Goal: Task Accomplishment & Management: Use online tool/utility

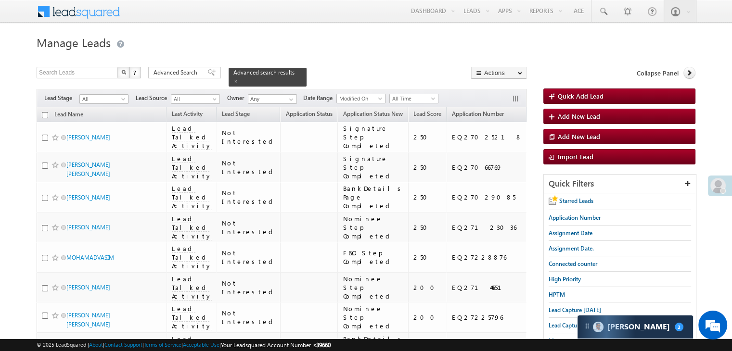
click at [44, 112] on input "checkbox" at bounding box center [45, 115] width 6 height 6
checkbox input "true"
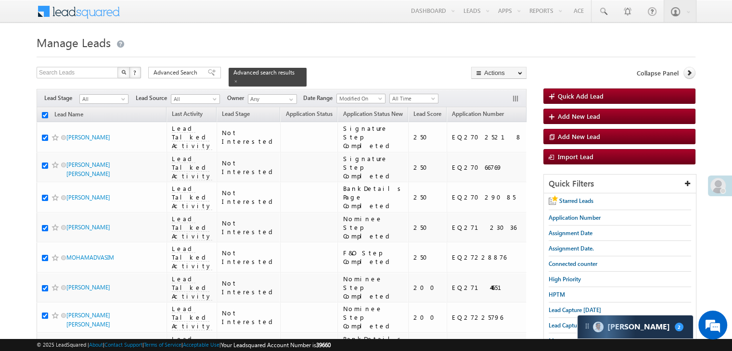
checkbox input "true"
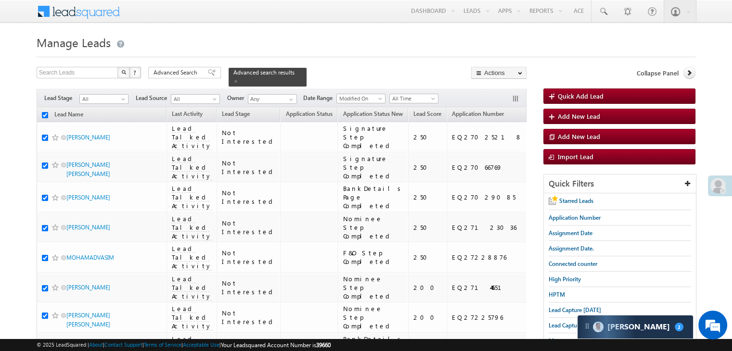
checkbox input "true"
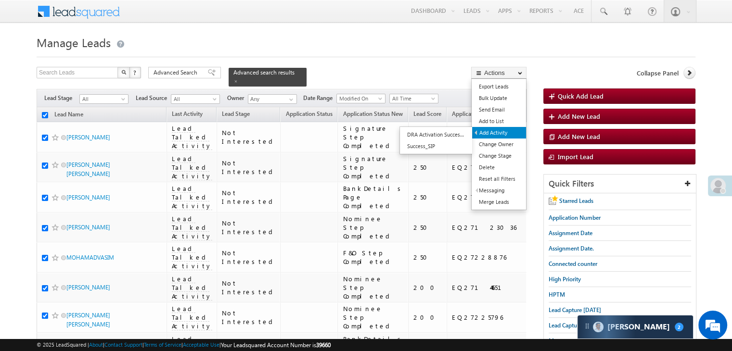
click at [491, 131] on link "Add Activity" at bounding box center [499, 133] width 54 height 12
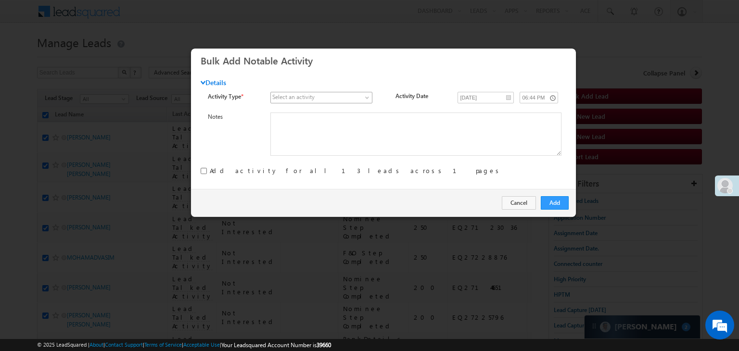
click at [334, 96] on span at bounding box center [316, 97] width 91 height 9
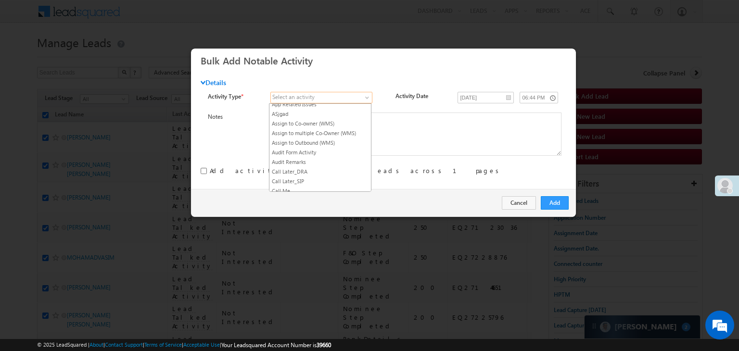
scroll to position [96, 0]
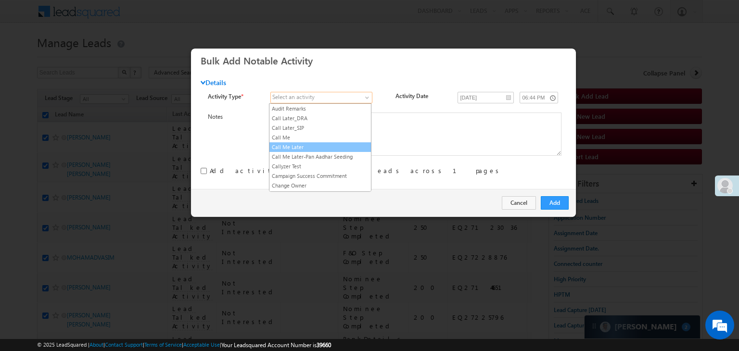
click at [331, 143] on link "Call Me Later" at bounding box center [320, 147] width 102 height 9
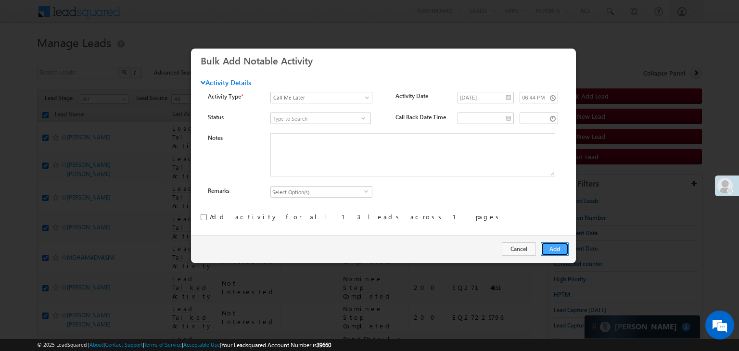
click at [552, 248] on button "Add" at bounding box center [555, 249] width 28 height 13
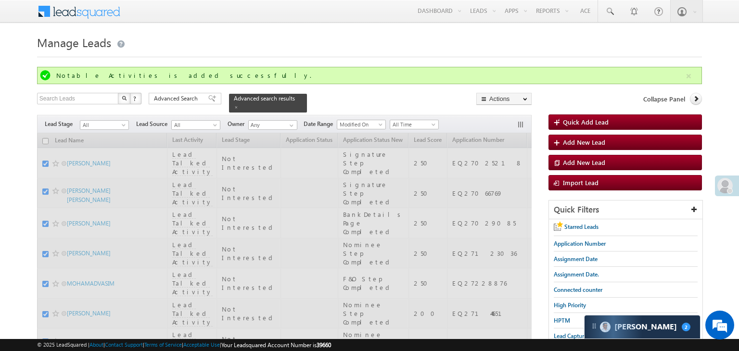
checkbox input "false"
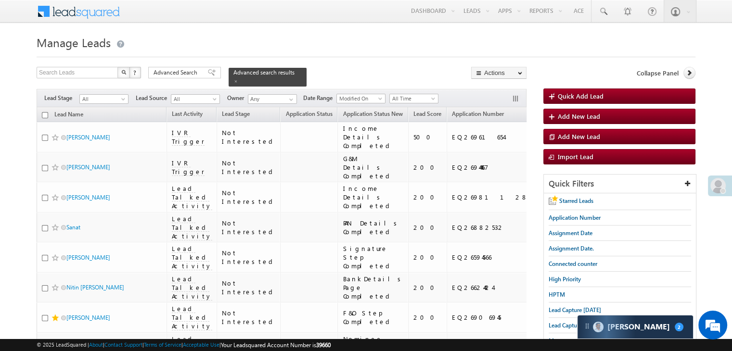
click at [45, 112] on input "checkbox" at bounding box center [45, 115] width 6 height 6
checkbox input "true"
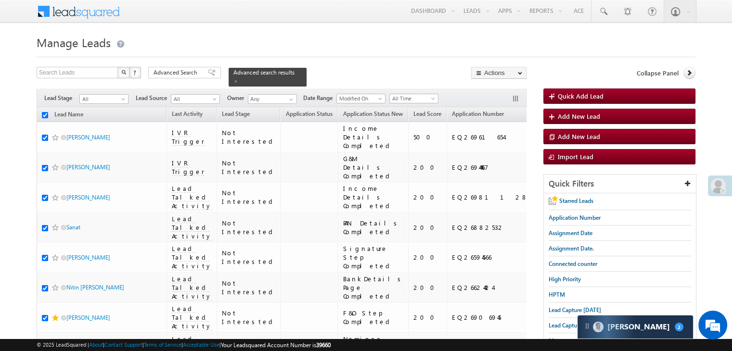
checkbox input "true"
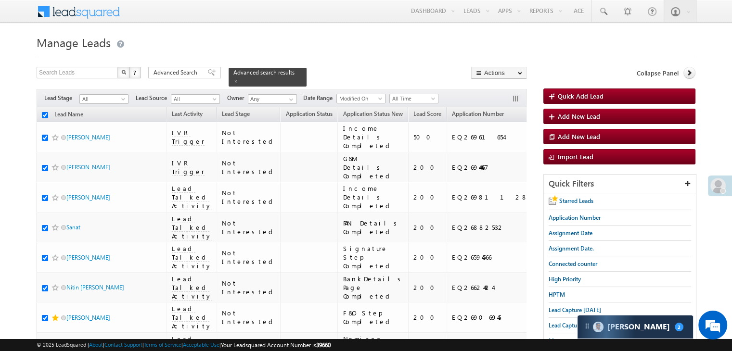
checkbox input "true"
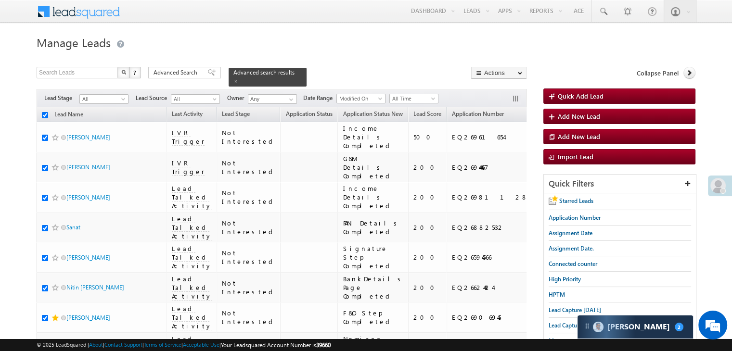
checkbox input "true"
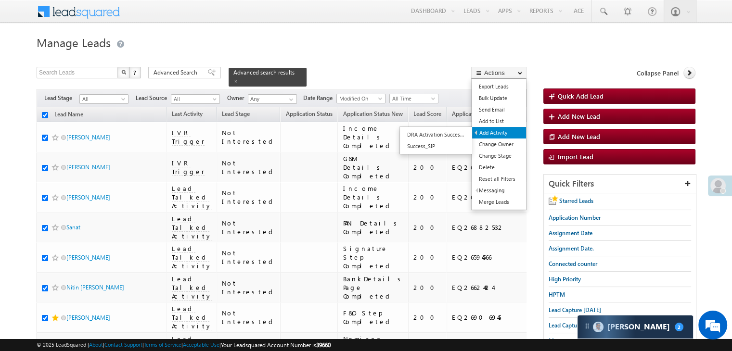
click at [503, 132] on link "Add Activity" at bounding box center [499, 133] width 54 height 12
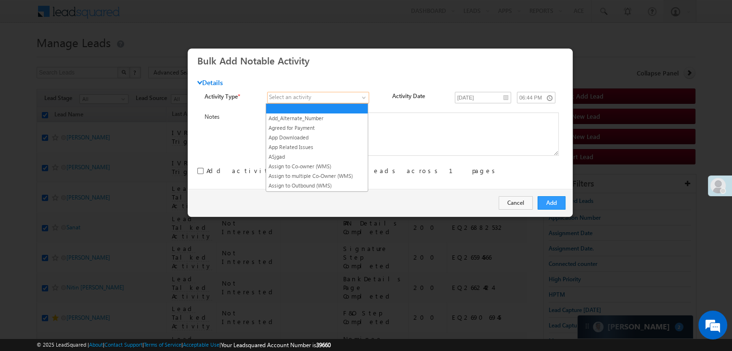
click at [323, 98] on span at bounding box center [313, 97] width 91 height 9
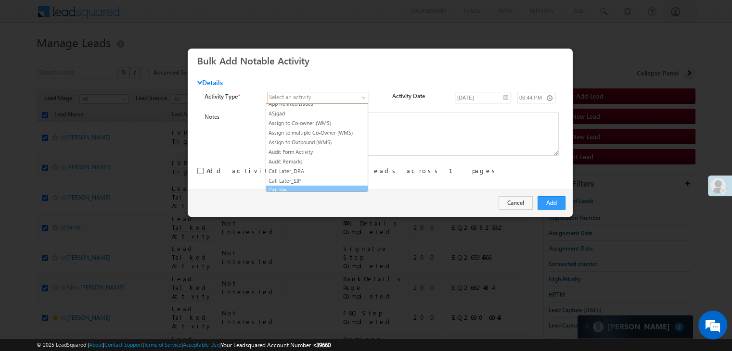
scroll to position [96, 0]
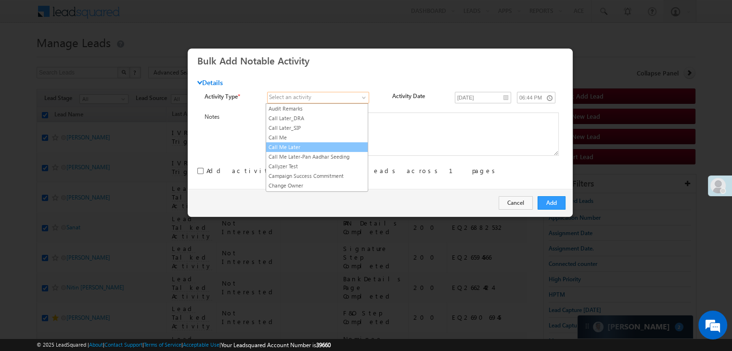
click at [306, 143] on link "Call Me Later" at bounding box center [317, 147] width 102 height 9
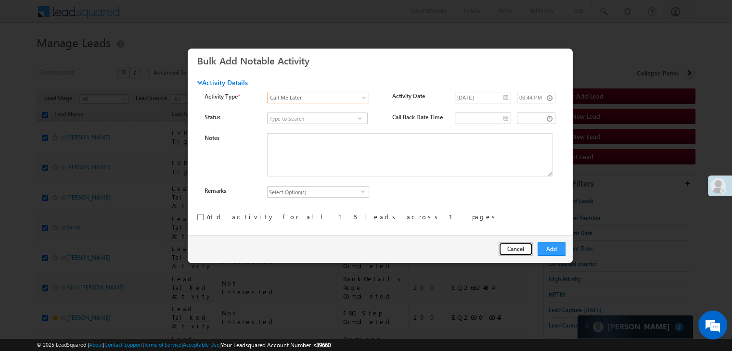
click at [512, 250] on button "Cancel" at bounding box center [516, 249] width 34 height 13
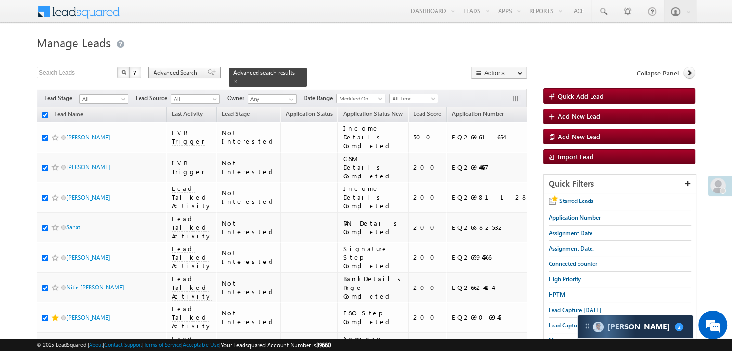
click at [191, 74] on span "Advanced Search" at bounding box center [177, 72] width 47 height 9
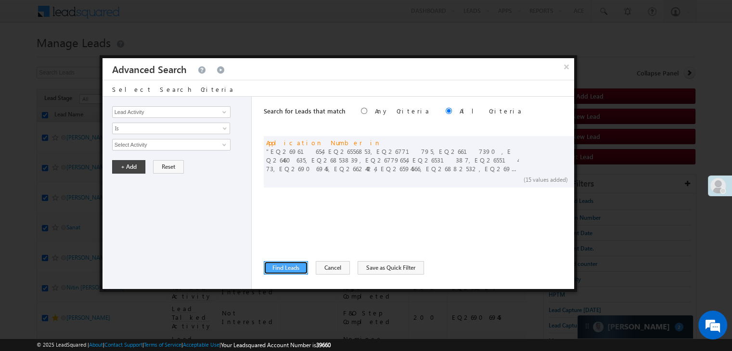
click at [293, 269] on button "Find Leads" at bounding box center [286, 267] width 44 height 13
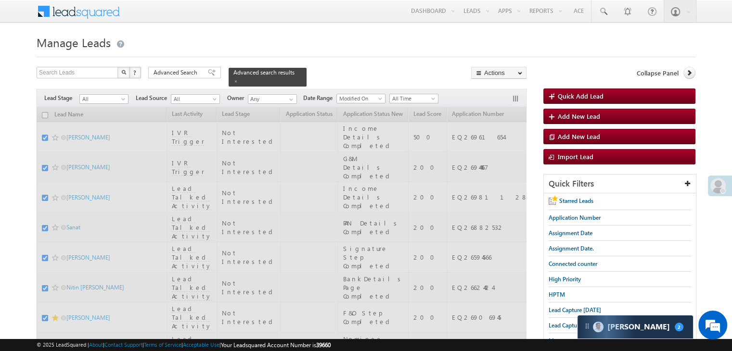
checkbox input "false"
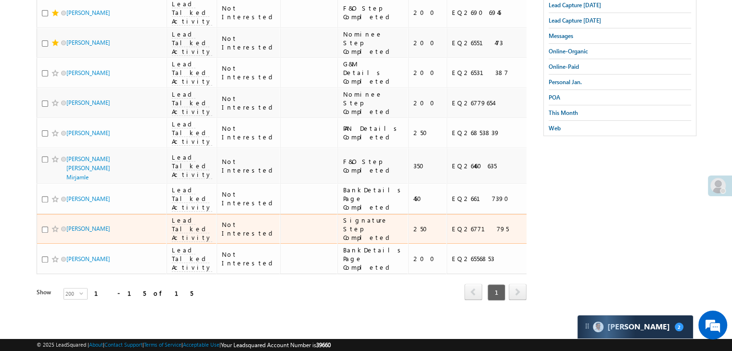
scroll to position [687, 0]
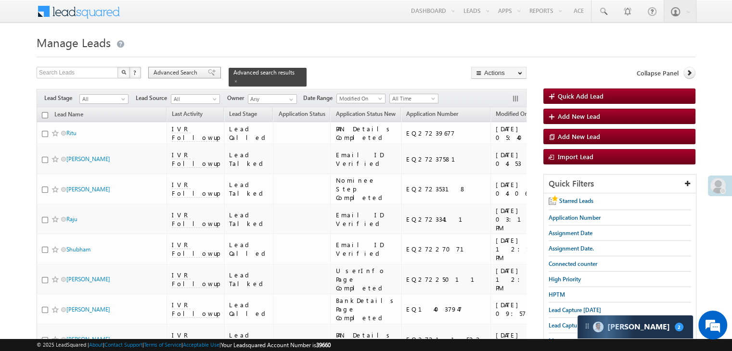
click at [176, 68] on div "Advanced Search" at bounding box center [184, 73] width 73 height 12
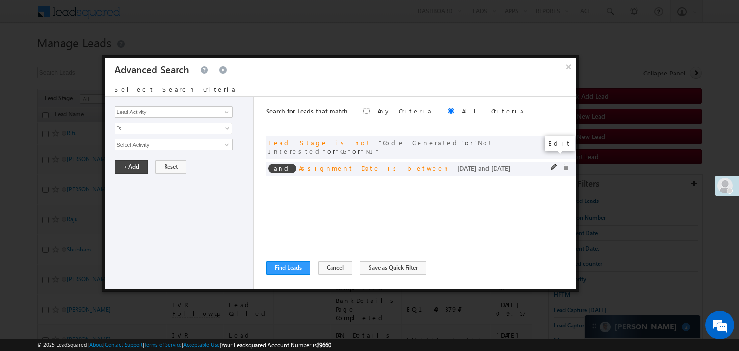
click at [552, 164] on span at bounding box center [554, 167] width 7 height 7
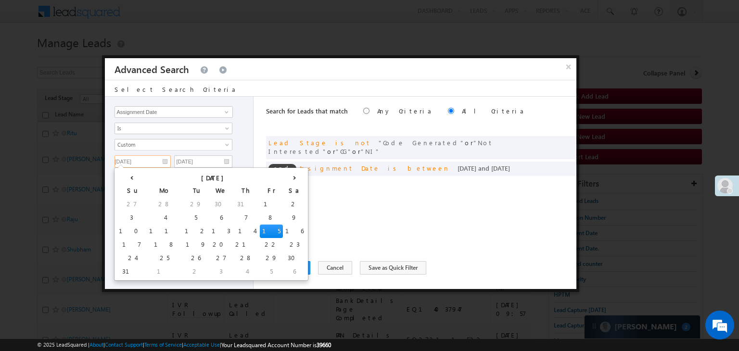
click at [160, 161] on input "08/15/25" at bounding box center [143, 161] width 56 height 13
click at [233, 228] on td "14" at bounding box center [246, 231] width 27 height 13
type input "[DATE]"
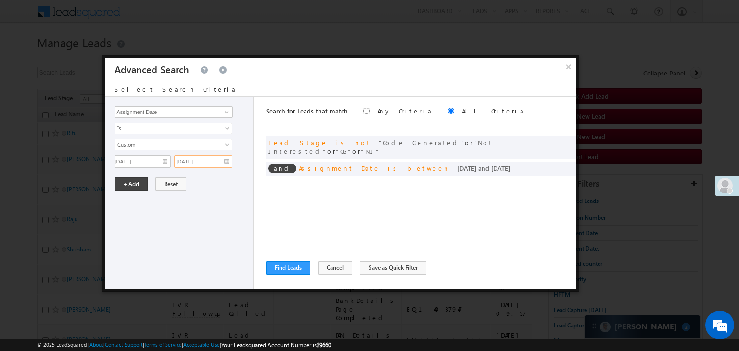
click at [201, 159] on input "08/15/25" at bounding box center [203, 161] width 58 height 13
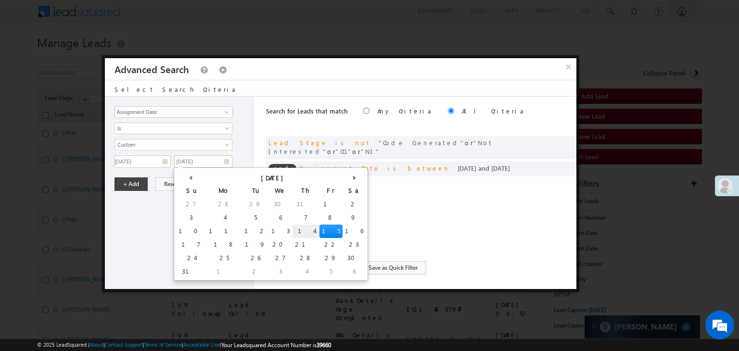
click at [293, 232] on td "14" at bounding box center [306, 231] width 27 height 13
type input "08/14/25"
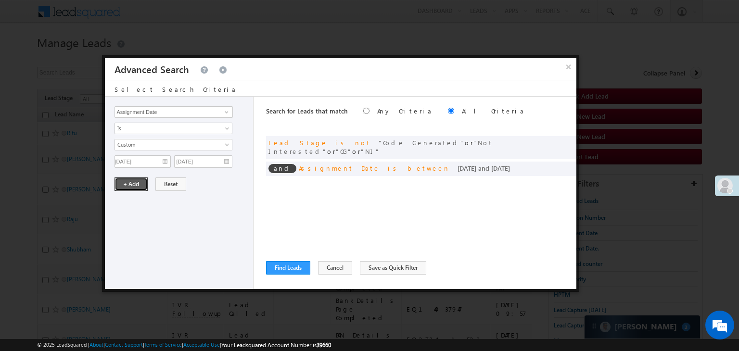
click at [125, 183] on button "+ Add" at bounding box center [131, 184] width 33 height 13
click at [298, 264] on button "Find Leads" at bounding box center [288, 267] width 44 height 13
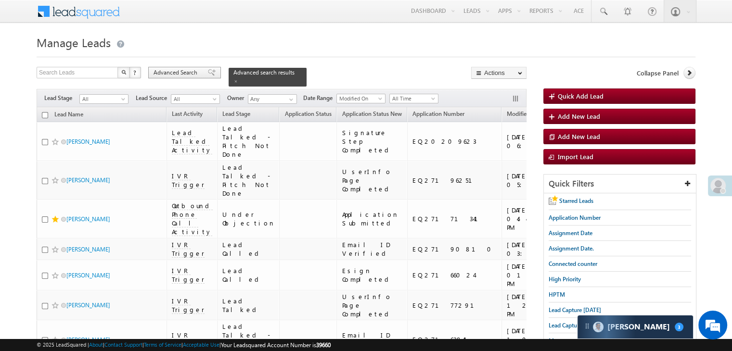
click at [191, 71] on span "Advanced Search" at bounding box center [177, 72] width 47 height 9
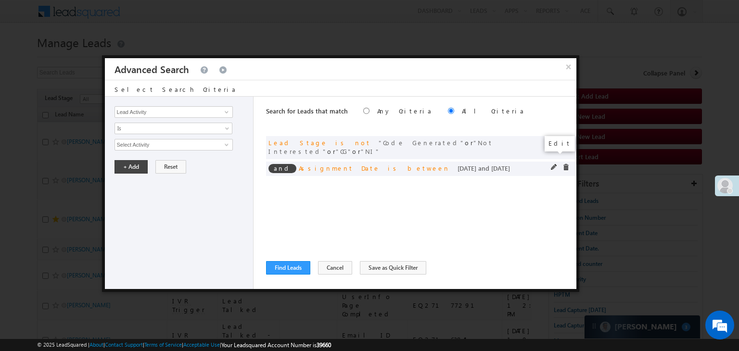
click at [552, 164] on span at bounding box center [554, 167] width 7 height 7
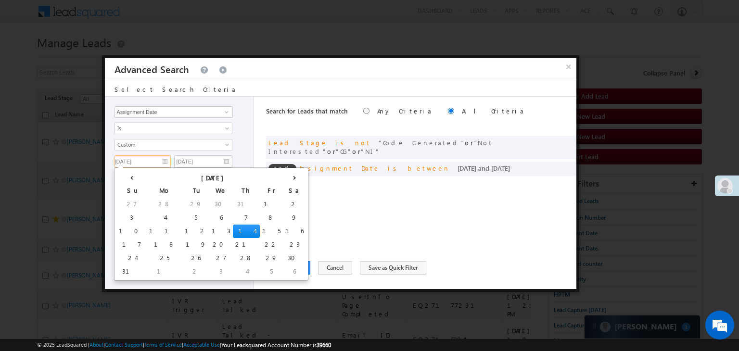
click at [164, 162] on input "08/14/25" at bounding box center [143, 161] width 56 height 13
click at [209, 225] on td "13" at bounding box center [221, 231] width 24 height 13
type input "08/13/25"
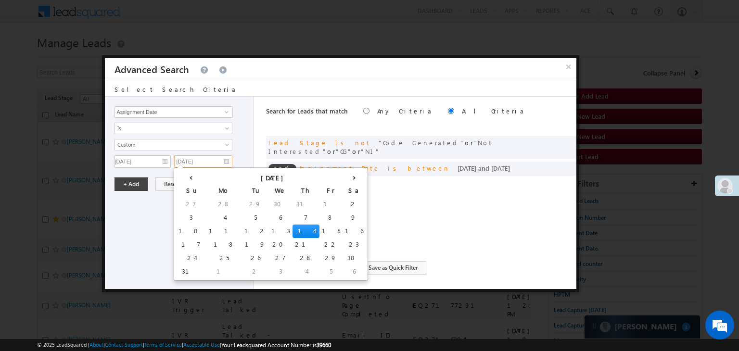
click at [214, 162] on input "08/14/25" at bounding box center [203, 161] width 58 height 13
click at [269, 228] on td "13" at bounding box center [281, 231] width 24 height 13
type input "08/13/25"
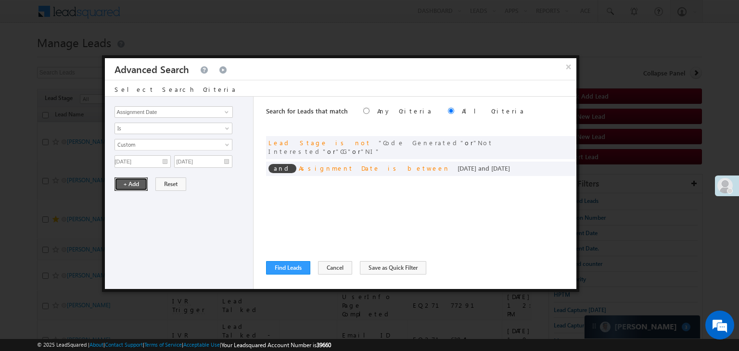
click at [136, 180] on button "+ Add" at bounding box center [131, 184] width 33 height 13
click at [285, 268] on button "Find Leads" at bounding box center [288, 267] width 44 height 13
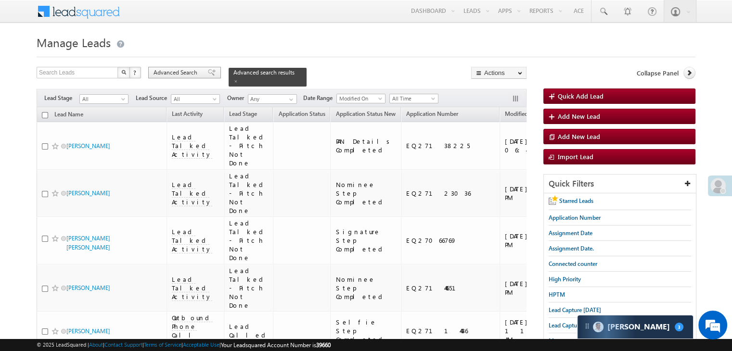
click at [178, 74] on span "Advanced Search" at bounding box center [177, 72] width 47 height 9
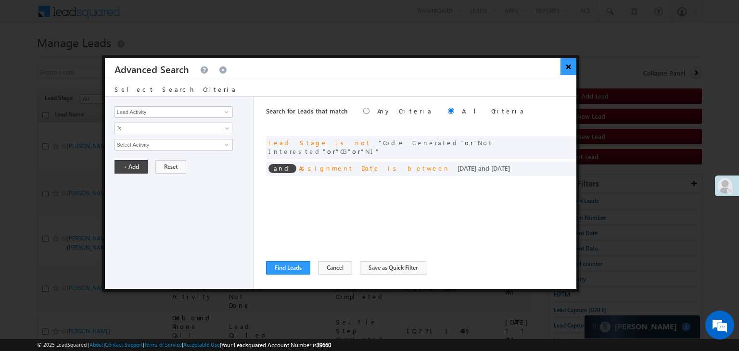
click at [568, 64] on button "×" at bounding box center [569, 66] width 16 height 17
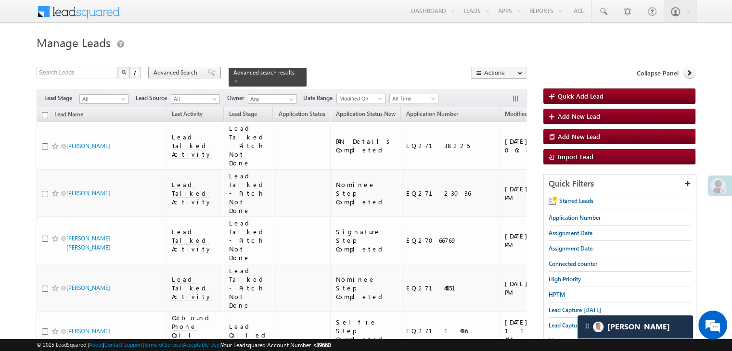
click at [200, 75] on div "Advanced Search" at bounding box center [184, 73] width 73 height 12
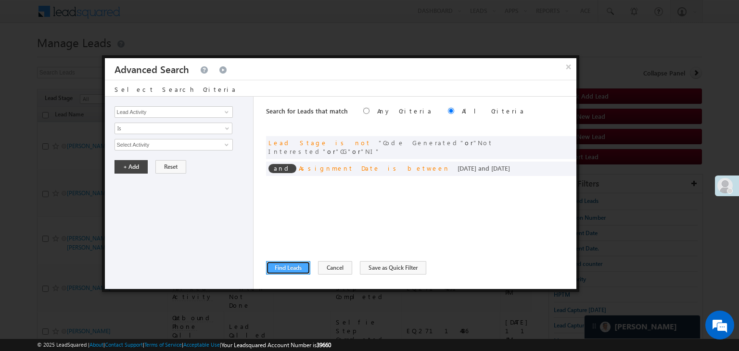
click at [281, 272] on button "Find Leads" at bounding box center [288, 267] width 44 height 13
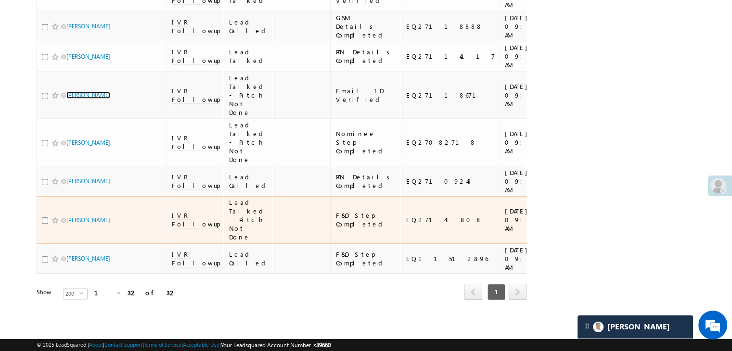
scroll to position [1636, 0]
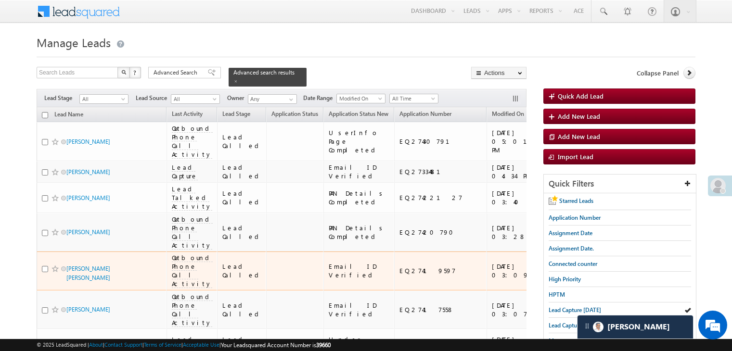
scroll to position [260, 0]
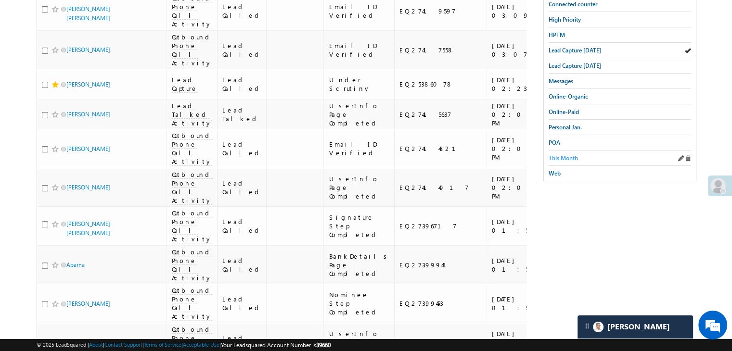
click at [565, 154] on span "This Month" at bounding box center [563, 157] width 29 height 7
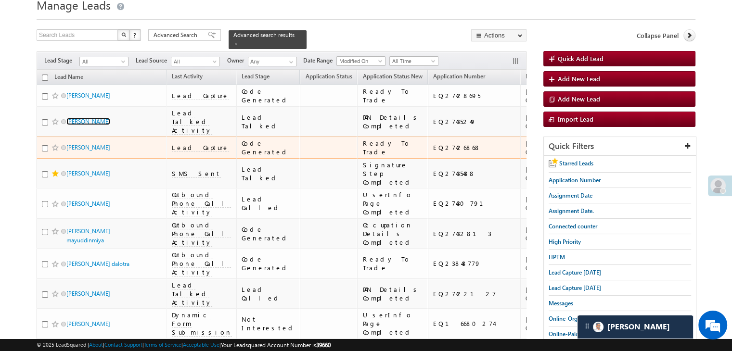
scroll to position [48, 0]
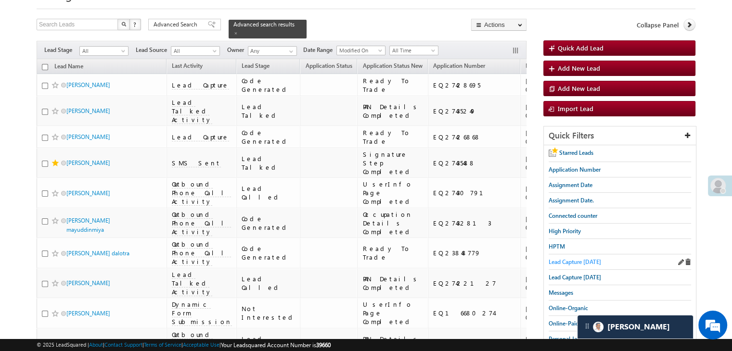
click at [565, 258] on span "Lead Capture [DATE]" at bounding box center [575, 261] width 52 height 7
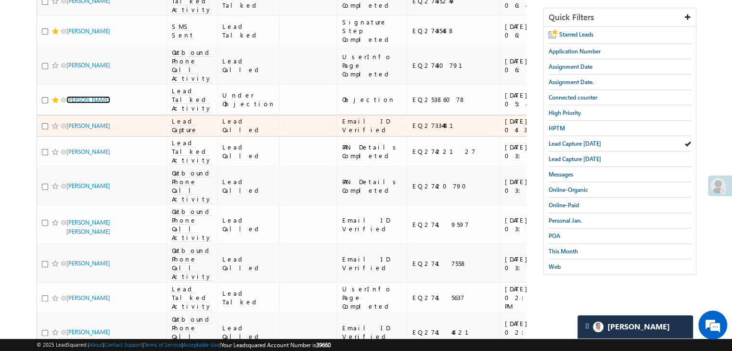
scroll to position [144, 0]
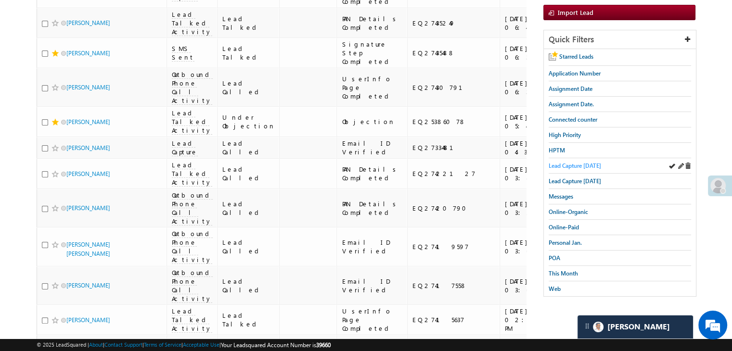
click at [595, 163] on span "Lead Capture [DATE]" at bounding box center [575, 165] width 52 height 7
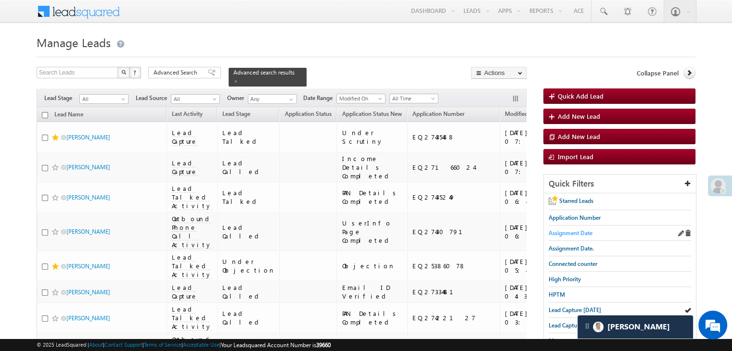
scroll to position [96, 0]
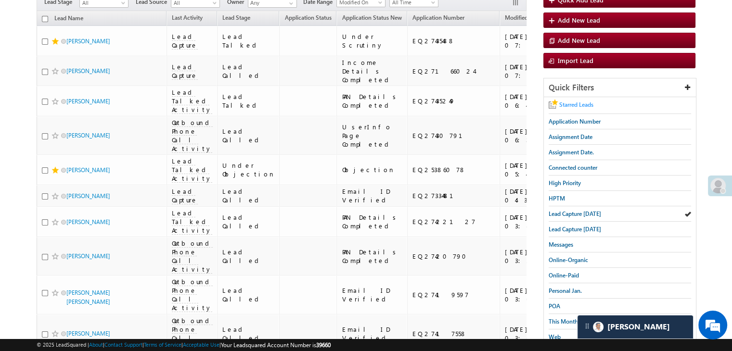
click at [577, 102] on span "Starred Leads" at bounding box center [576, 104] width 34 height 7
